Goal: Ask a question

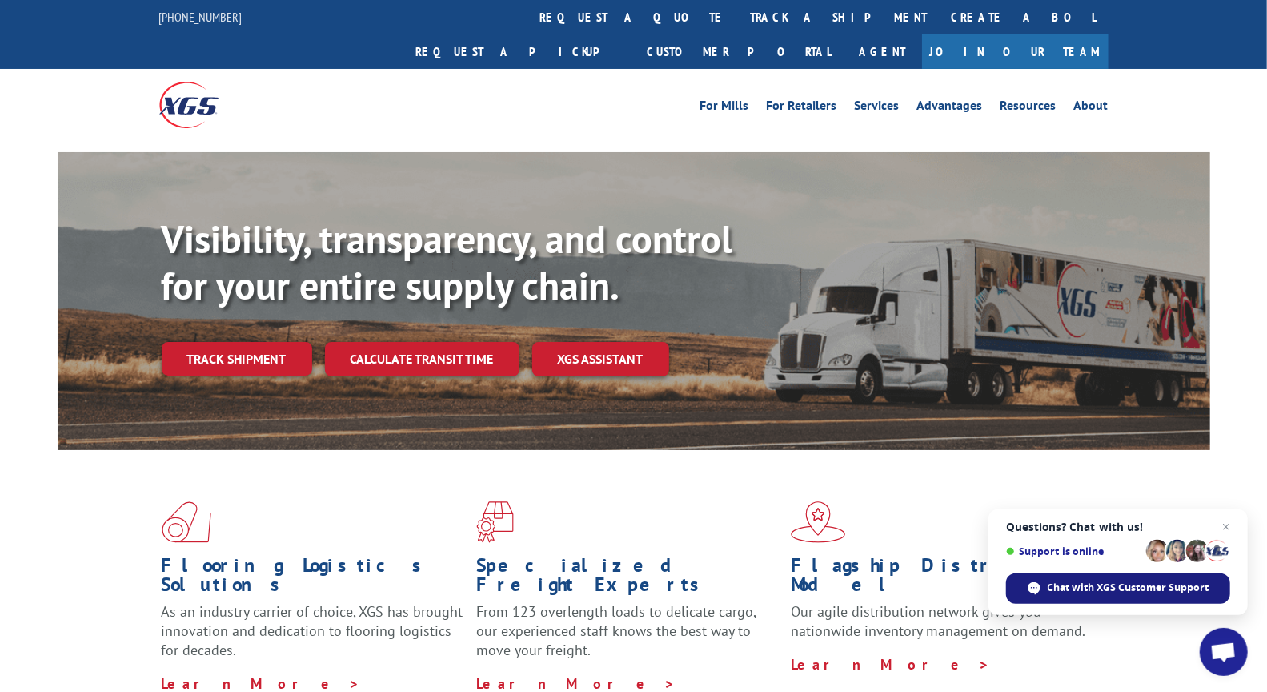
click at [1094, 586] on span "Chat with XGS Customer Support" at bounding box center [1129, 587] width 162 height 14
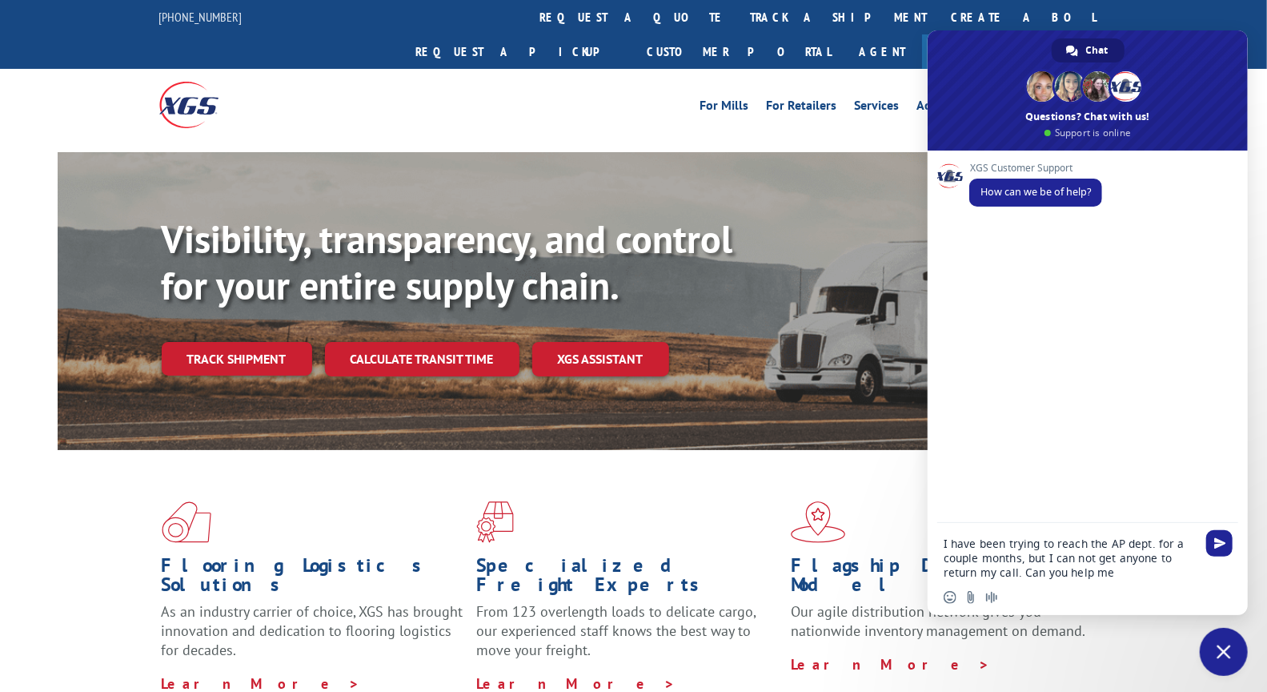
click at [1117, 572] on textarea "I have been trying to reach the AP dept. for a couple months, but I can not get…" at bounding box center [1070, 557] width 253 height 43
type textarea "I have been trying to reach the AP dept. for a couple months, but I can not get…"
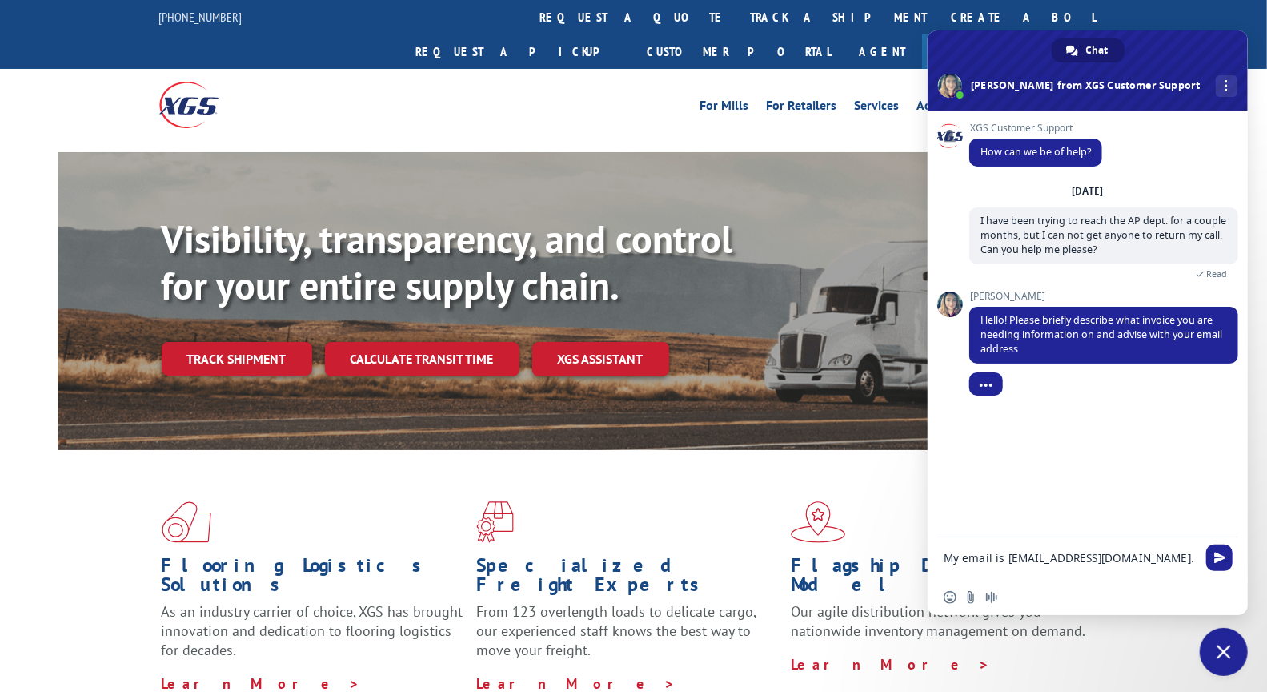
type textarea "My email is [EMAIL_ADDRESS][DOMAIN_NAME]"
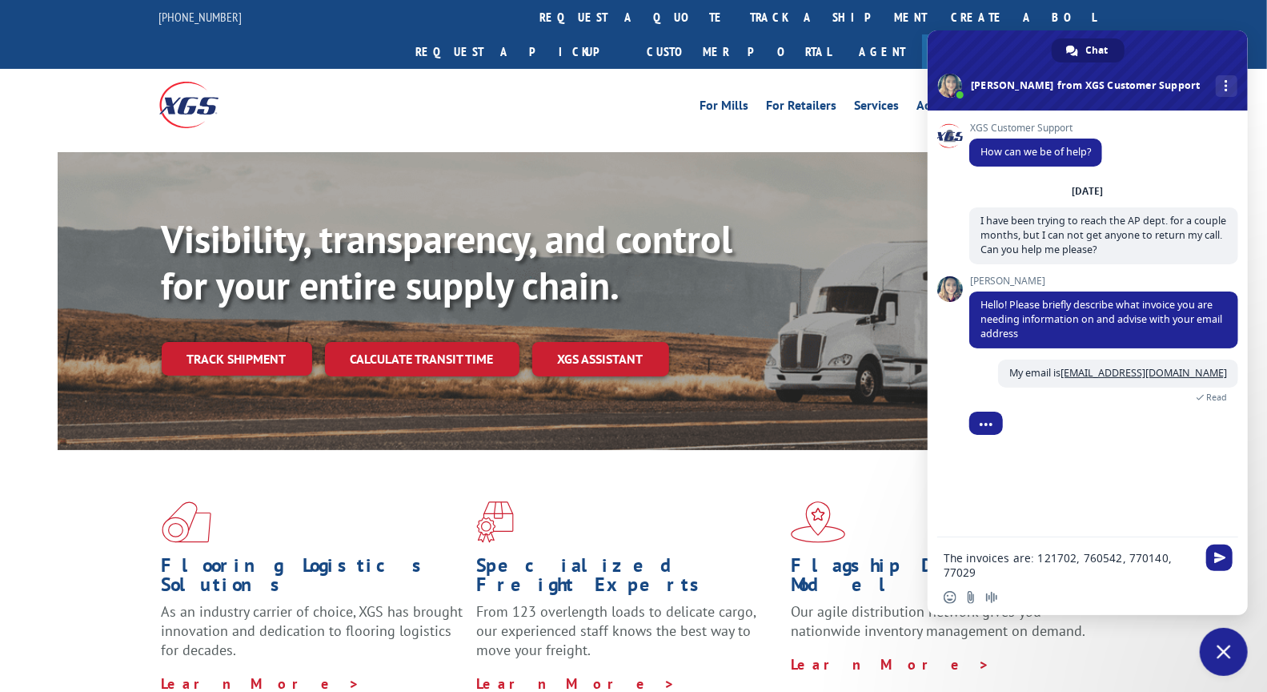
type textarea "The invoices are: 121702, 760542, 770140, 770291"
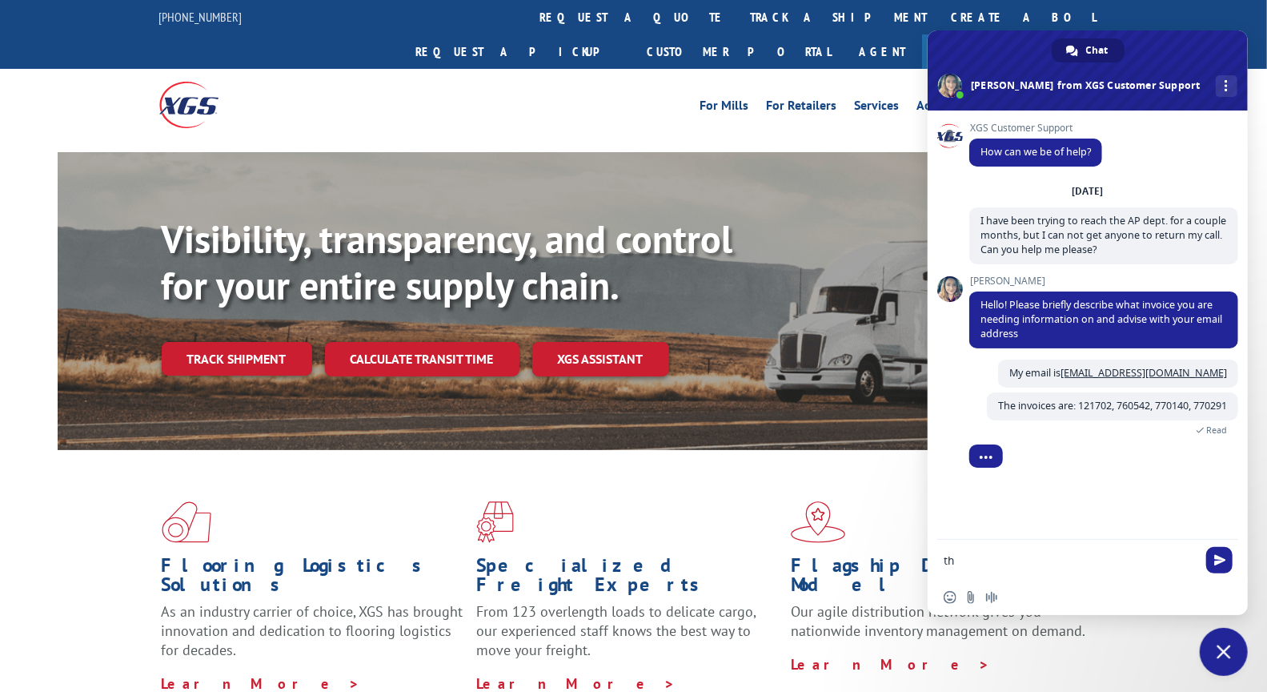
type textarea "t"
type textarea "The oldest is 56 days past due. It is from [DATE]"
type textarea "W"
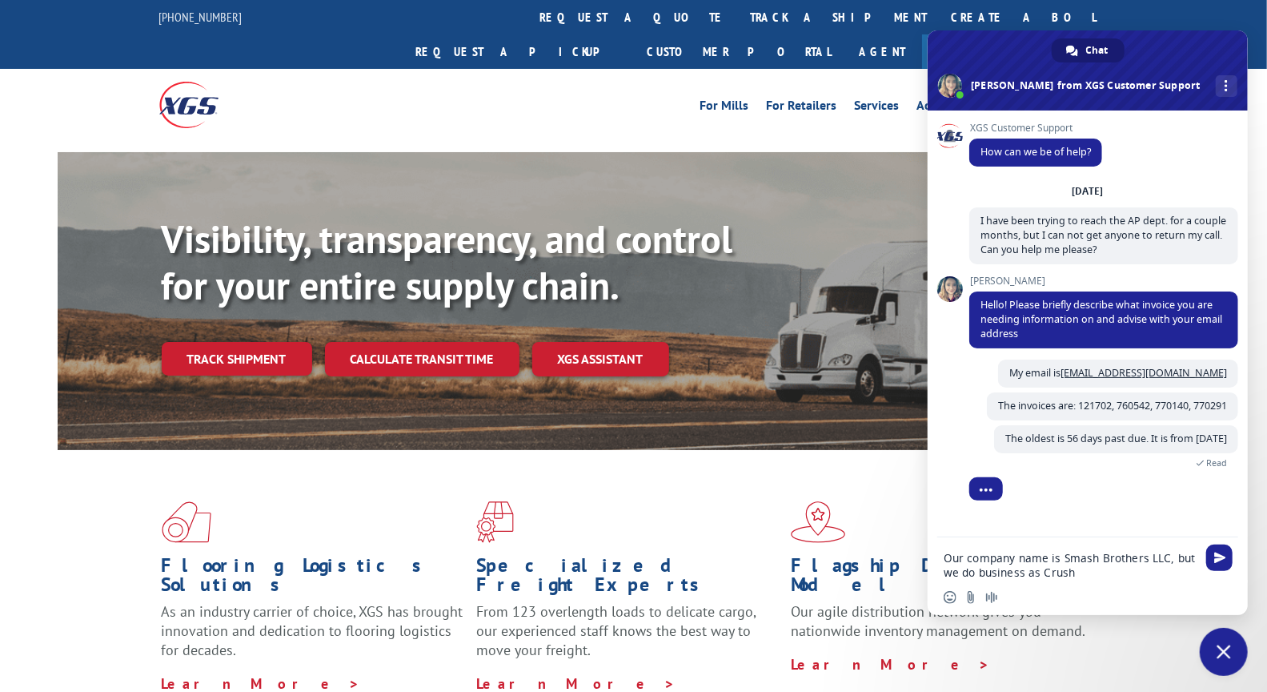
type textarea "Our company name is Smash Brothers LLC, but we do business as Crushr"
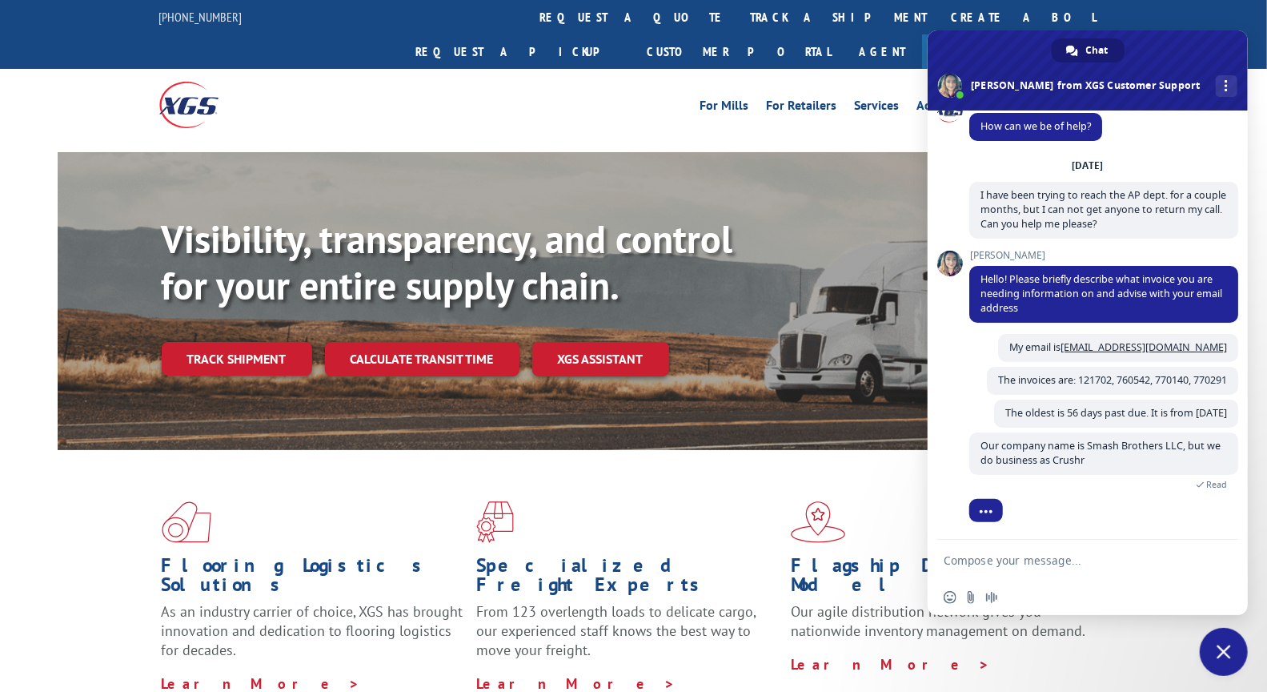
scroll to position [99, 0]
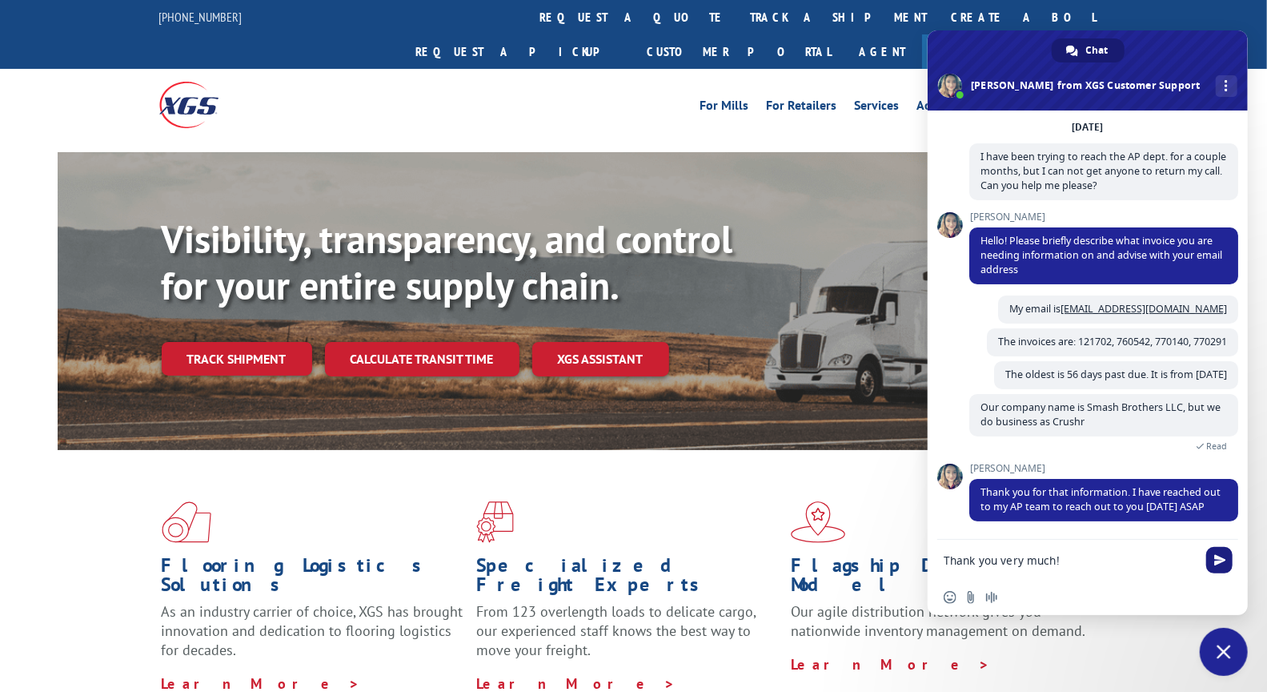
type textarea "Thank you very much!"
click at [1225, 564] on span "Send" at bounding box center [1220, 560] width 12 height 12
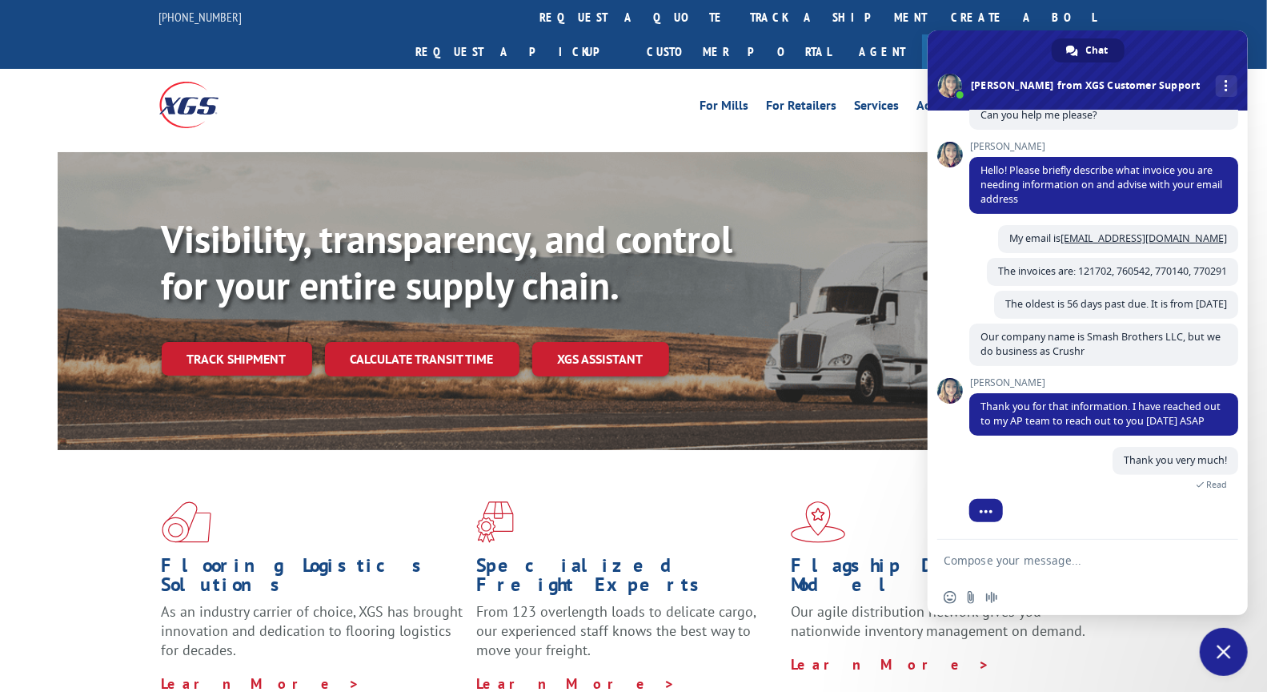
scroll to position [210, 0]
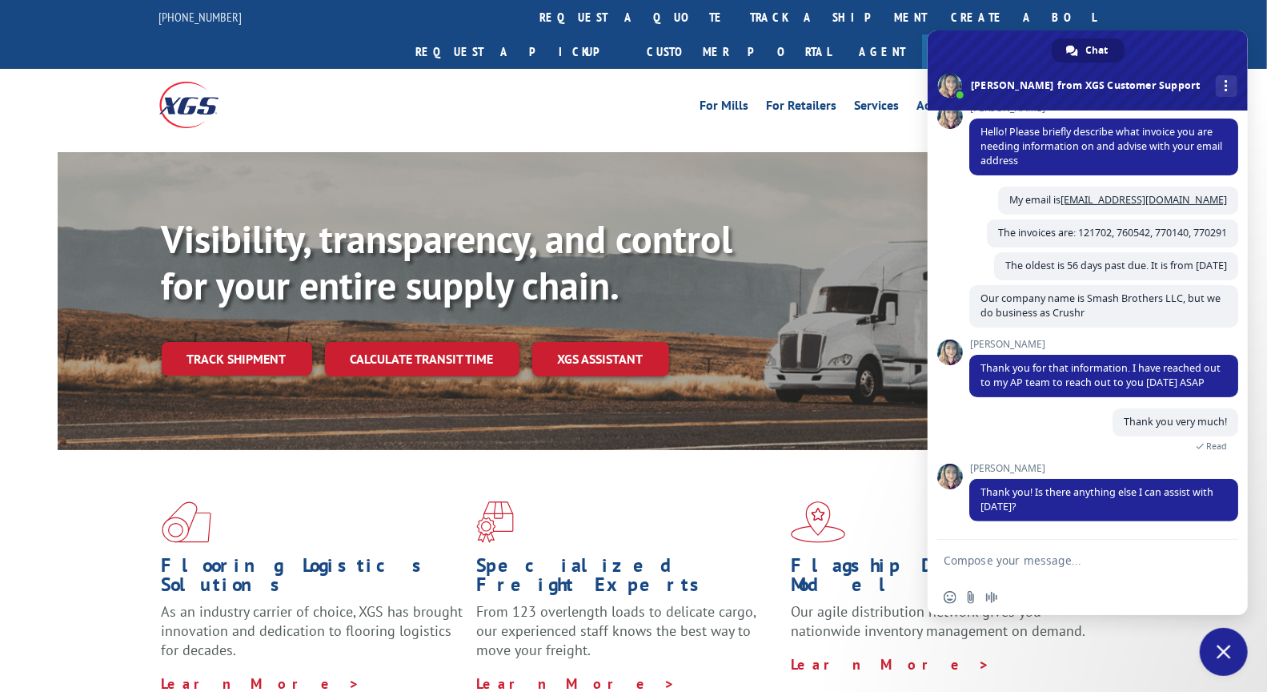
click at [1002, 559] on textarea "Compose your message..." at bounding box center [1070, 560] width 253 height 14
type textarea "No, thank you."
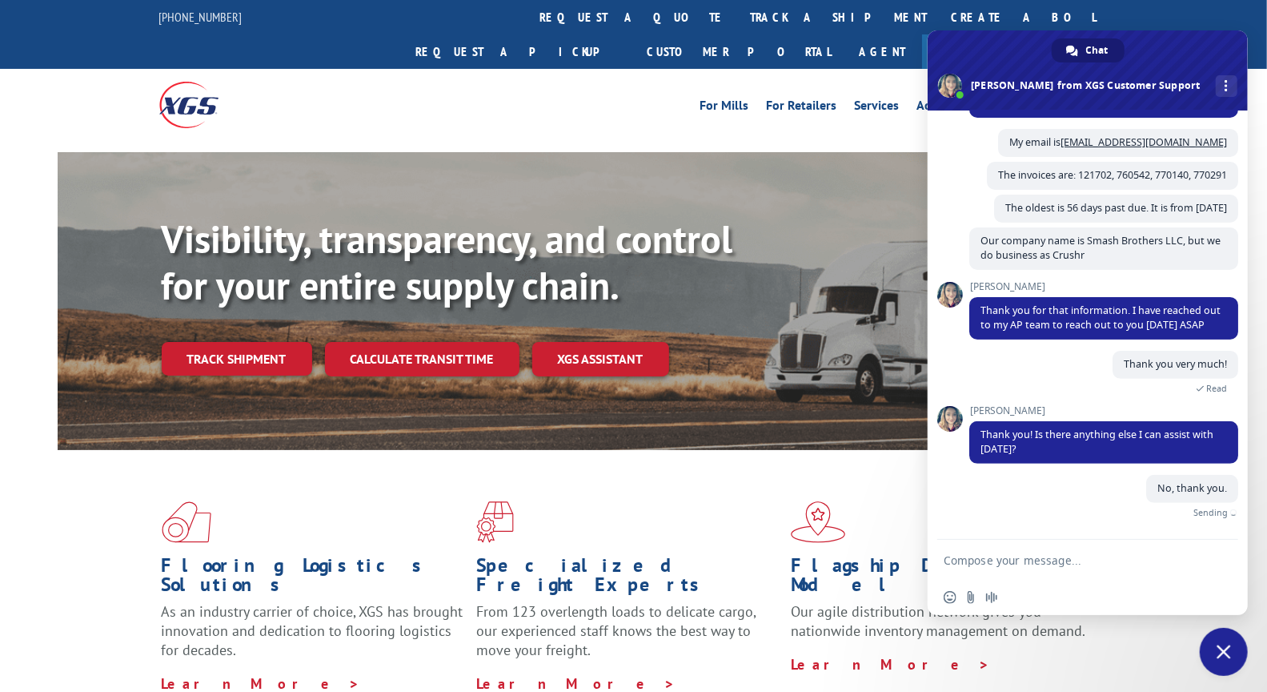
scroll to position [249, 0]
